Goal: Contribute content: Add original content to the website for others to see

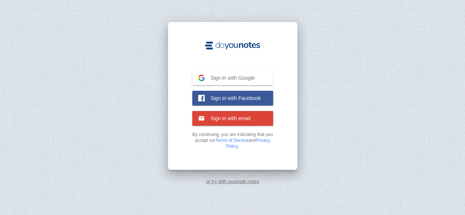
click at [221, 76] on span "Sign in with Google" at bounding box center [230, 78] width 50 height 7
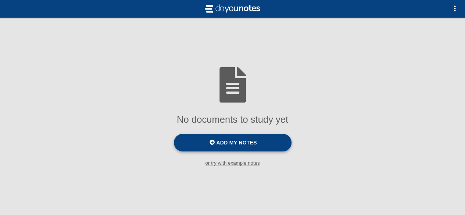
click at [250, 147] on label "Add my notes" at bounding box center [233, 143] width 118 height 18
click at [0, 0] on input "Add my notes" at bounding box center [0, 0] width 0 height 0
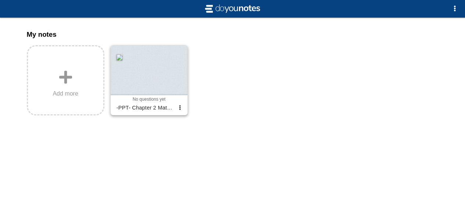
click at [159, 80] on div at bounding box center [149, 71] width 77 height 50
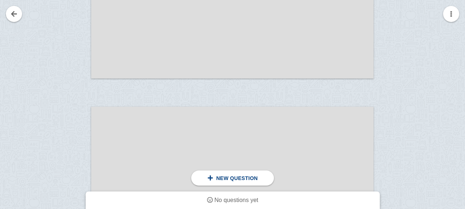
scroll to position [1330, 0]
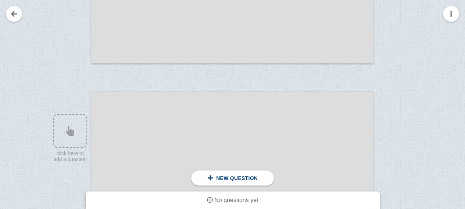
click at [223, 136] on div at bounding box center [232, 171] width 282 height 159
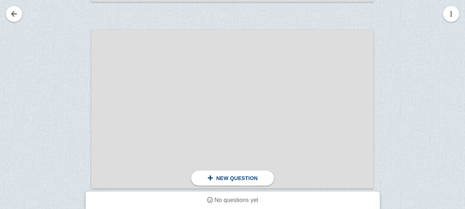
scroll to position [1205, 0]
click at [279, 154] on div at bounding box center [232, 109] width 282 height 159
click at [72, 90] on div at bounding box center [66, 116] width 49 height 159
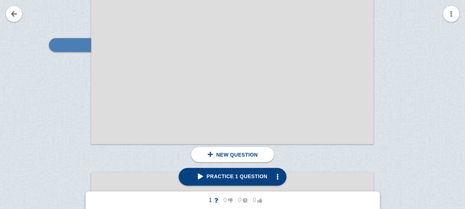
scroll to position [1255, 0]
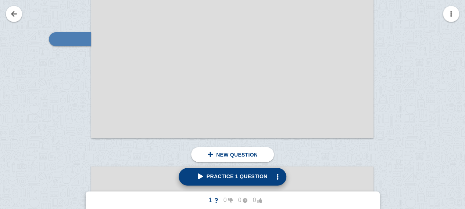
click at [237, 181] on link "Practice 1 question" at bounding box center [232, 177] width 108 height 18
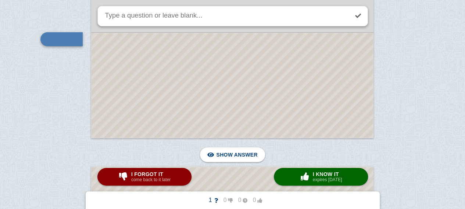
scroll to position [1216, 0]
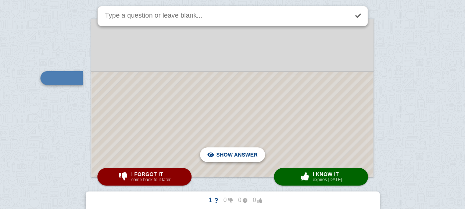
click at [252, 157] on span "Hide answer" at bounding box center [238, 155] width 38 height 16
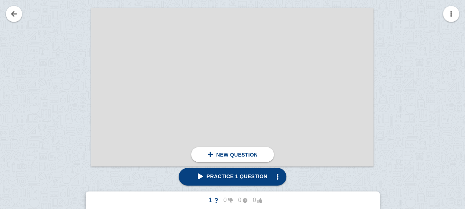
scroll to position [1419, 0]
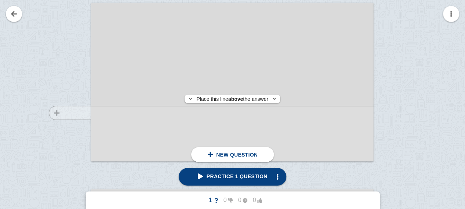
drag, startPoint x: 64, startPoint y: 106, endPoint x: 65, endPoint y: 113, distance: 7.0
click at [65, 113] on div at bounding box center [66, 89] width 49 height 159
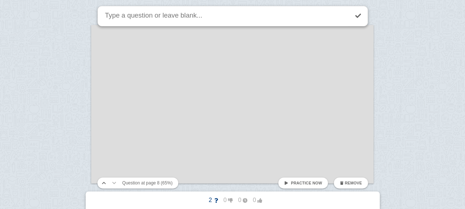
scroll to position [1587, 0]
drag, startPoint x: 64, startPoint y: 95, endPoint x: 61, endPoint y: 134, distance: 39.4
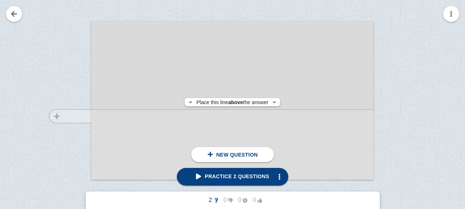
drag, startPoint x: 82, startPoint y: 125, endPoint x: 87, endPoint y: 116, distance: 10.2
click at [87, 116] on div at bounding box center [66, 107] width 49 height 159
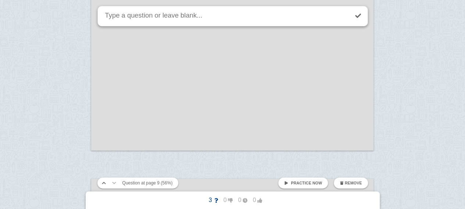
scroll to position [7771, 0]
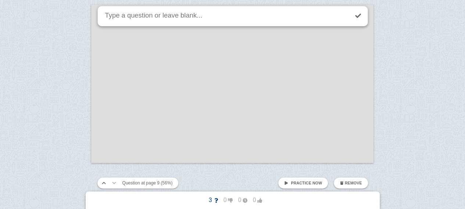
drag, startPoint x: 122, startPoint y: 79, endPoint x: 119, endPoint y: 87, distance: 8.7
click at [119, 87] on div at bounding box center [232, 84] width 282 height 159
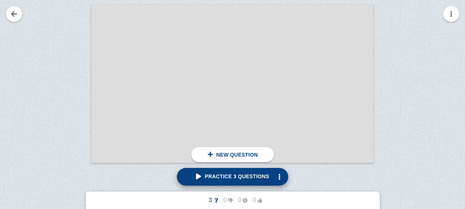
click at [224, 179] on span "Practice 3 questions" at bounding box center [232, 177] width 73 height 6
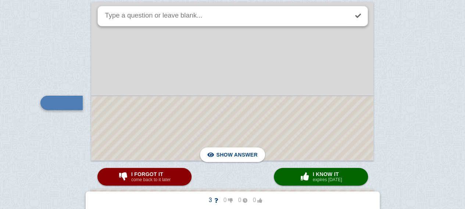
scroll to position [1232, 0]
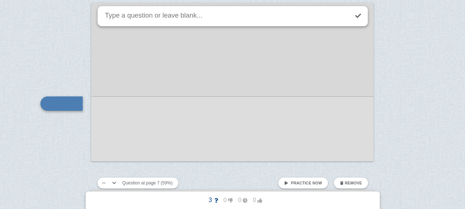
click at [231, 13] on textarea at bounding box center [226, 16] width 245 height 20
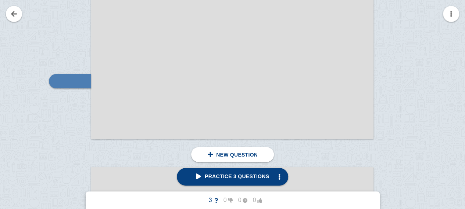
scroll to position [1256, 0]
